Goal: Book appointment/travel/reservation

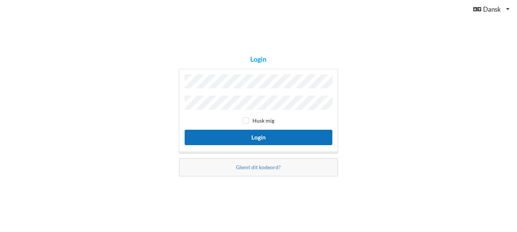
click at [260, 136] on button "Login" at bounding box center [259, 137] width 148 height 15
click at [256, 131] on button "Login" at bounding box center [259, 137] width 148 height 15
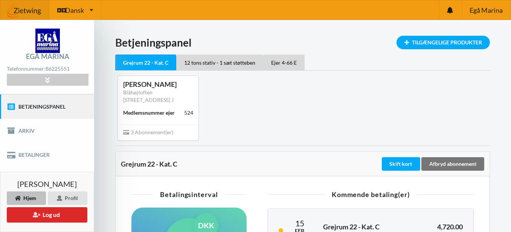
scroll to position [75, 0]
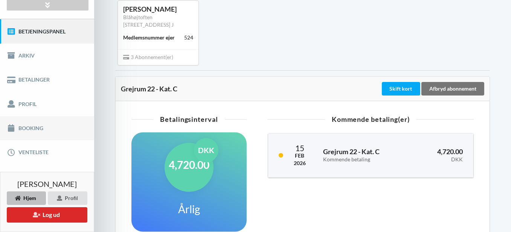
click at [35, 126] on link "Booking" at bounding box center [47, 128] width 94 height 24
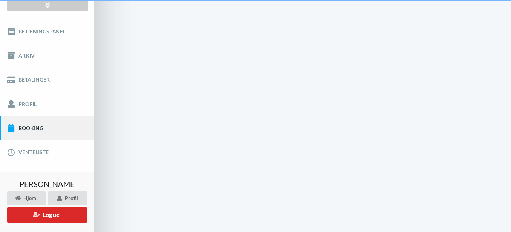
scroll to position [7, 0]
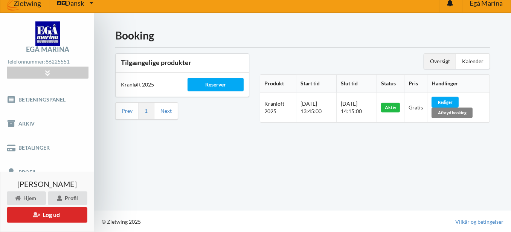
click at [456, 112] on div "Afbryd booking" at bounding box center [452, 113] width 41 height 11
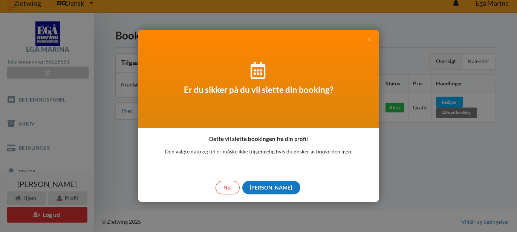
click at [272, 189] on div "[PERSON_NAME]" at bounding box center [271, 188] width 58 height 14
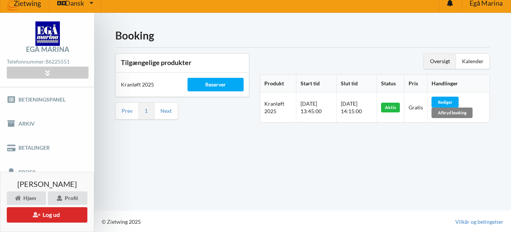
click at [456, 112] on div "Afbryd booking" at bounding box center [452, 113] width 41 height 11
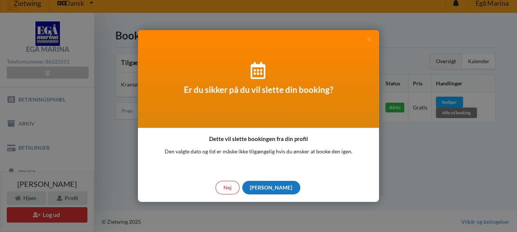
click at [270, 188] on div "[PERSON_NAME]" at bounding box center [271, 188] width 58 height 14
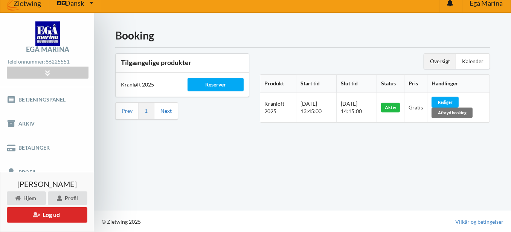
click at [166, 111] on link "Next" at bounding box center [165, 111] width 11 height 7
click at [459, 111] on div "Afbryd booking" at bounding box center [452, 113] width 41 height 11
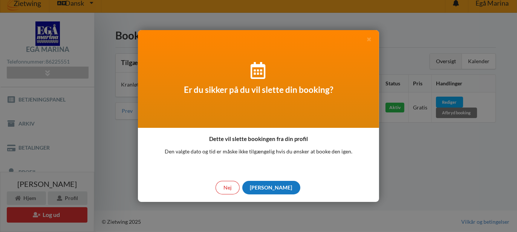
click at [273, 186] on div "[PERSON_NAME]" at bounding box center [271, 188] width 58 height 14
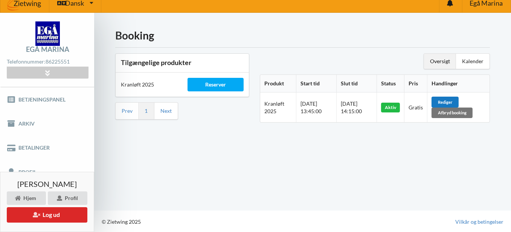
click at [452, 100] on div "Rediger" at bounding box center [445, 102] width 27 height 11
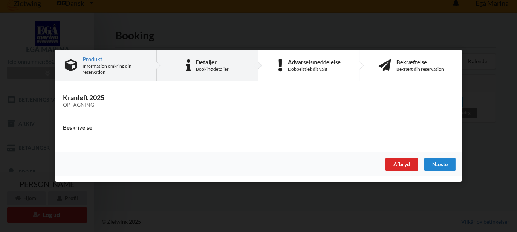
click at [214, 67] on div "Booking detaljer" at bounding box center [212, 69] width 33 height 6
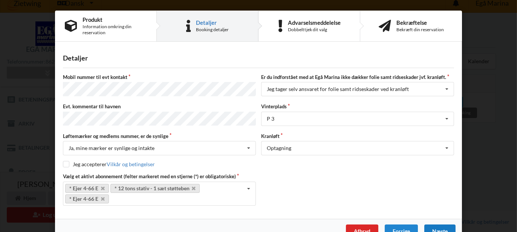
click at [437, 225] on div "Næste" at bounding box center [439, 232] width 31 height 14
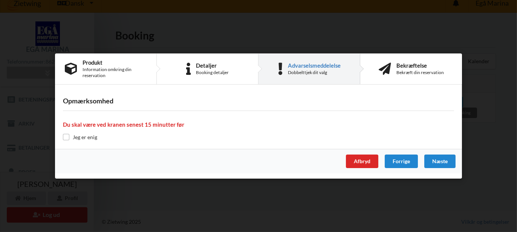
click at [70, 139] on label "Jeg er enig" at bounding box center [80, 137] width 34 height 6
click at [65, 137] on input "checkbox" at bounding box center [66, 137] width 6 height 6
checkbox input "true"
click at [443, 162] on div "Næste" at bounding box center [439, 162] width 31 height 14
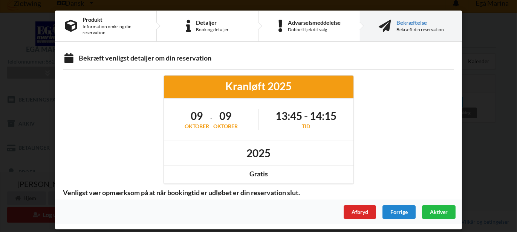
click at [211, 194] on span "Venligst vær opmærksom på at når bookingtid er udløbet er din reservation slut." at bounding box center [181, 193] width 247 height 9
click at [363, 212] on div "Afbryd" at bounding box center [359, 213] width 32 height 14
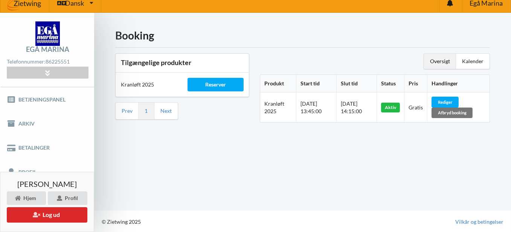
click at [390, 107] on div "Aktiv" at bounding box center [390, 108] width 19 height 10
click at [456, 112] on div "Afbryd booking" at bounding box center [452, 113] width 41 height 11
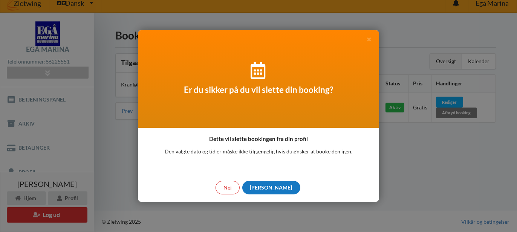
click at [274, 188] on div "[PERSON_NAME]" at bounding box center [271, 188] width 58 height 14
